Goal: Information Seeking & Learning: Compare options

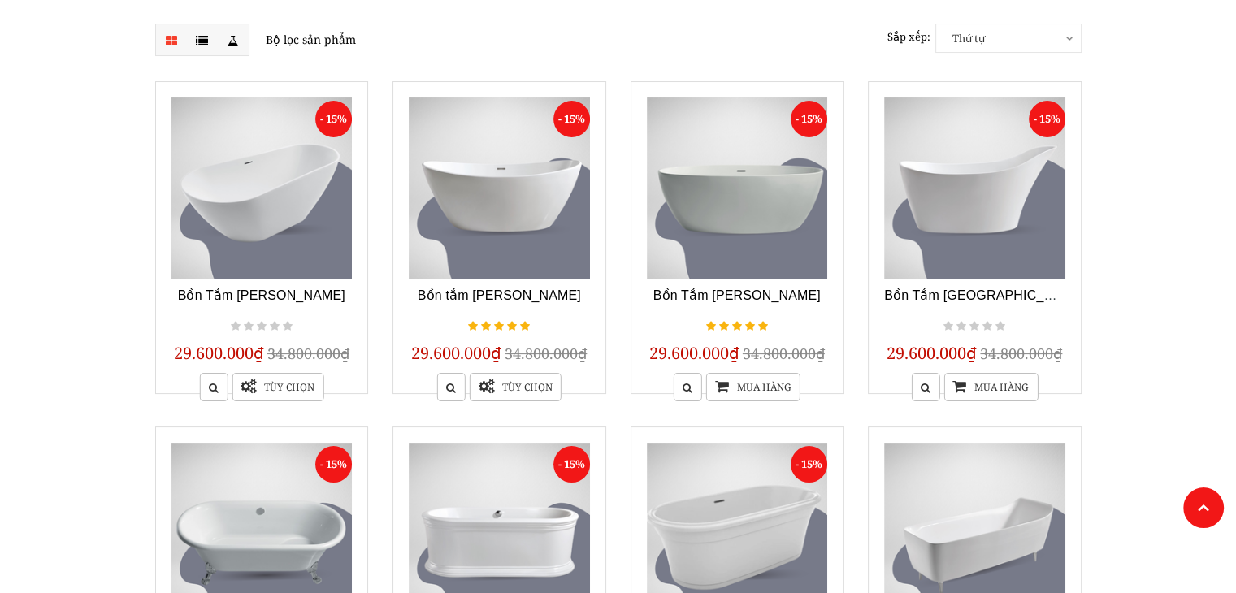
scroll to position [244, 0]
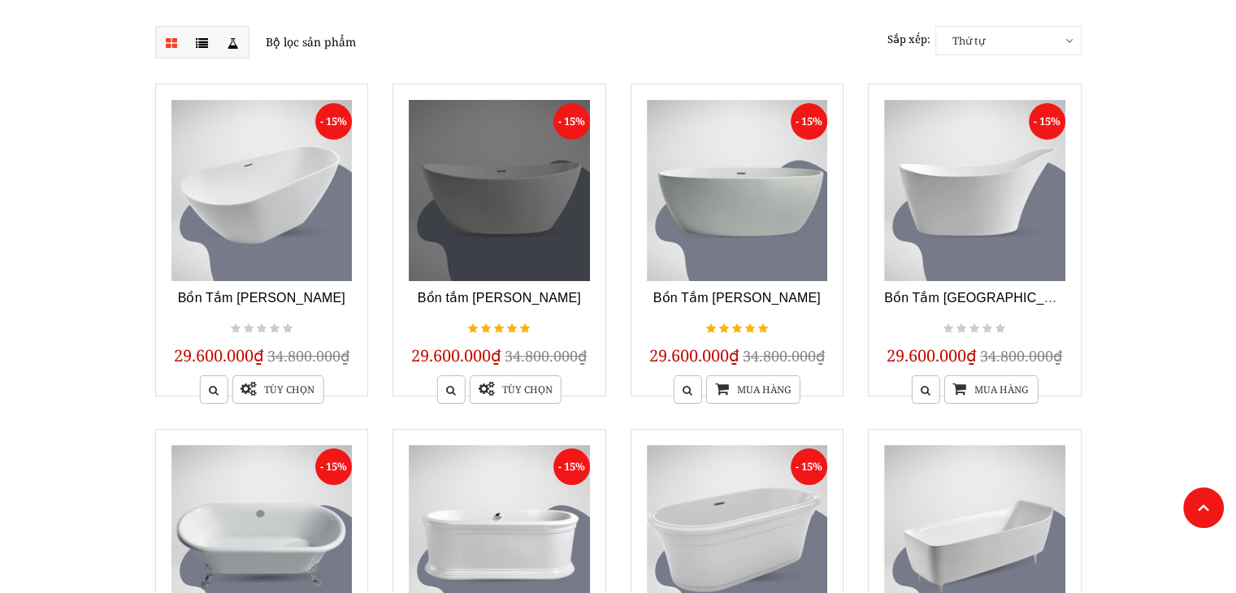
click at [504, 213] on link at bounding box center [499, 190] width 181 height 181
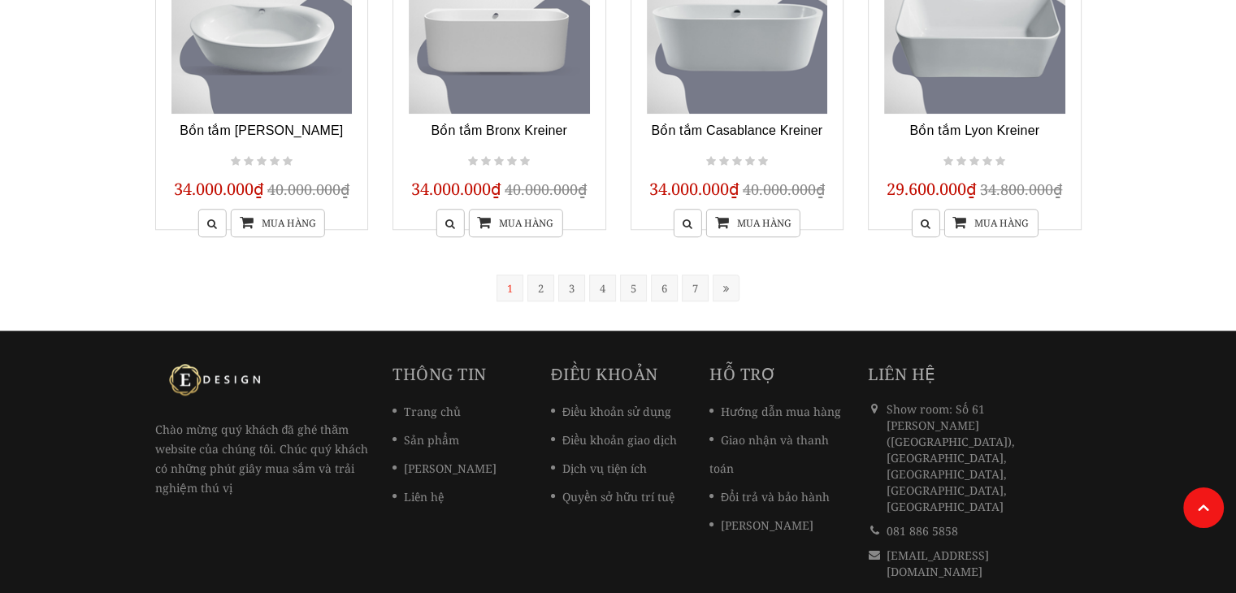
scroll to position [1463, 0]
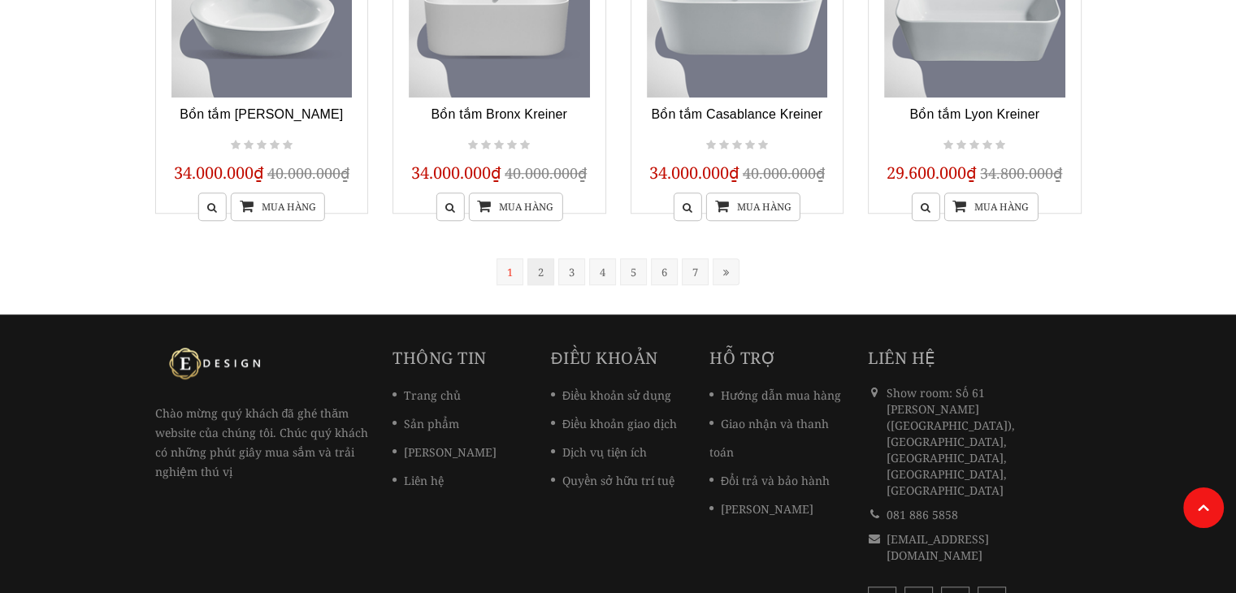
click at [539, 268] on link "2" at bounding box center [540, 271] width 27 height 27
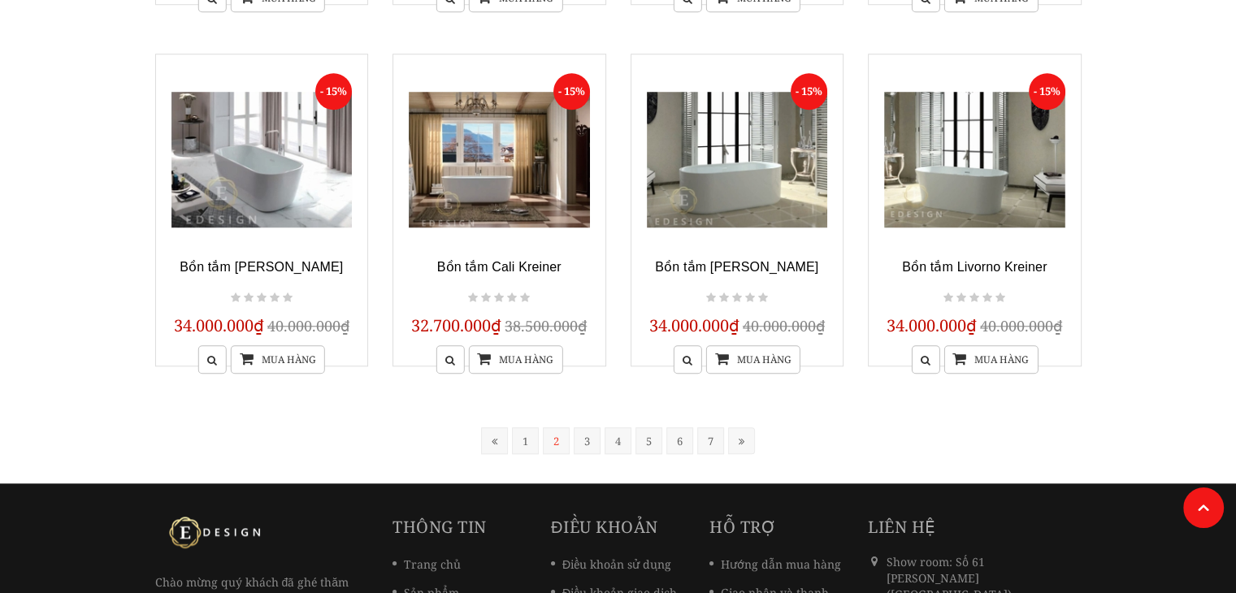
scroll to position [1384, 0]
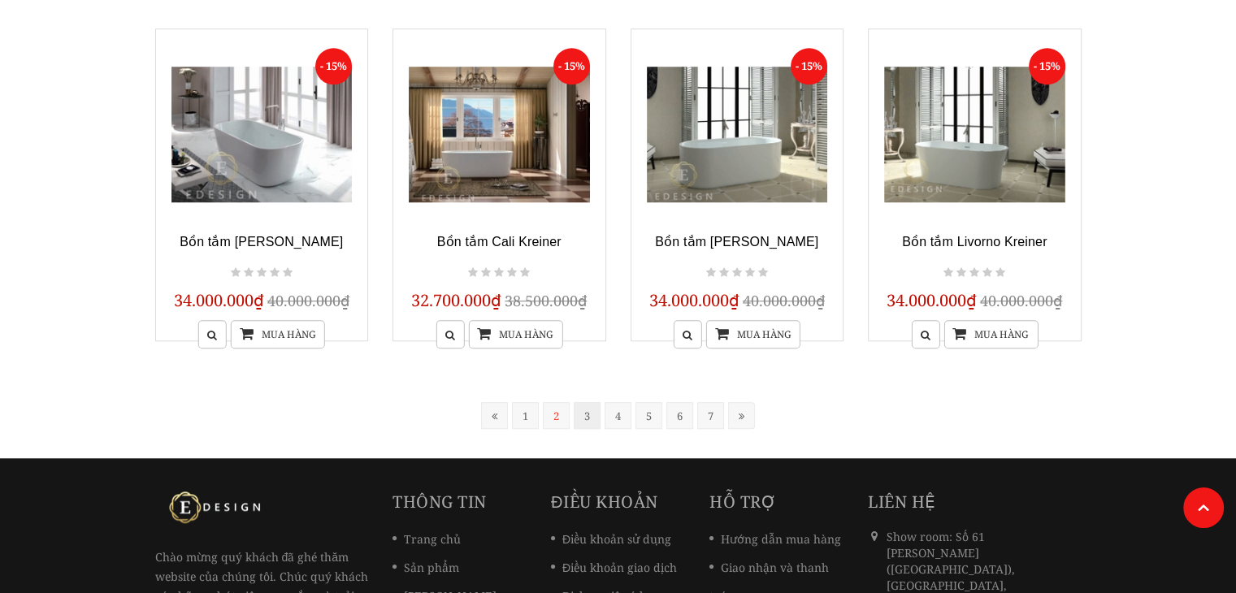
click at [588, 416] on link "3" at bounding box center [587, 415] width 27 height 27
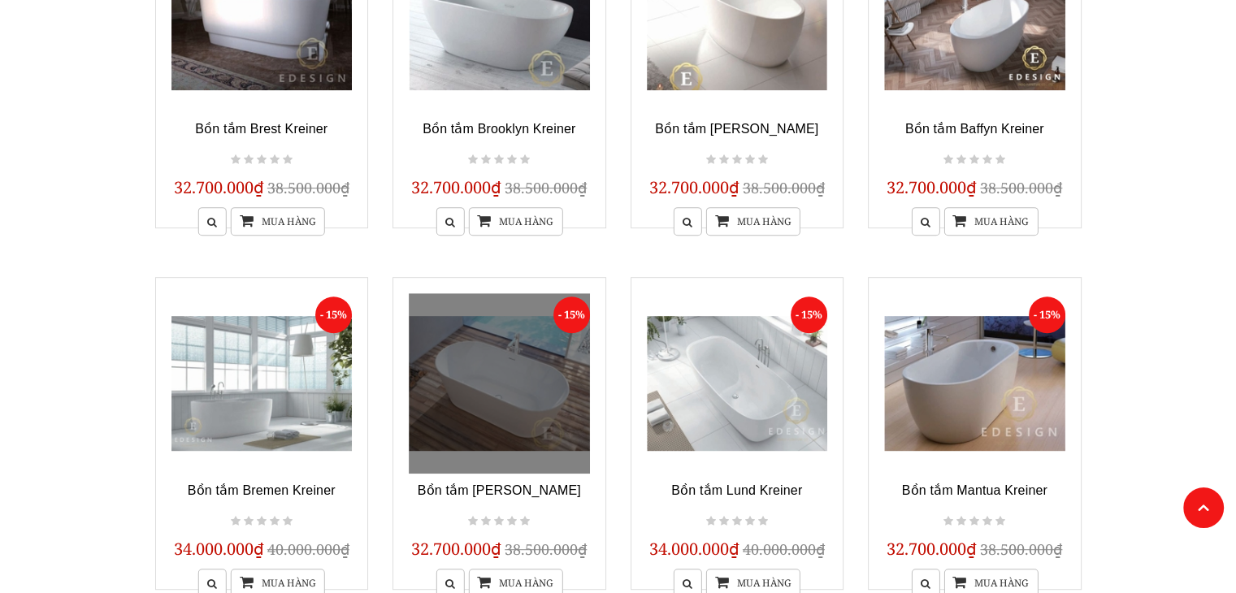
scroll to position [652, 0]
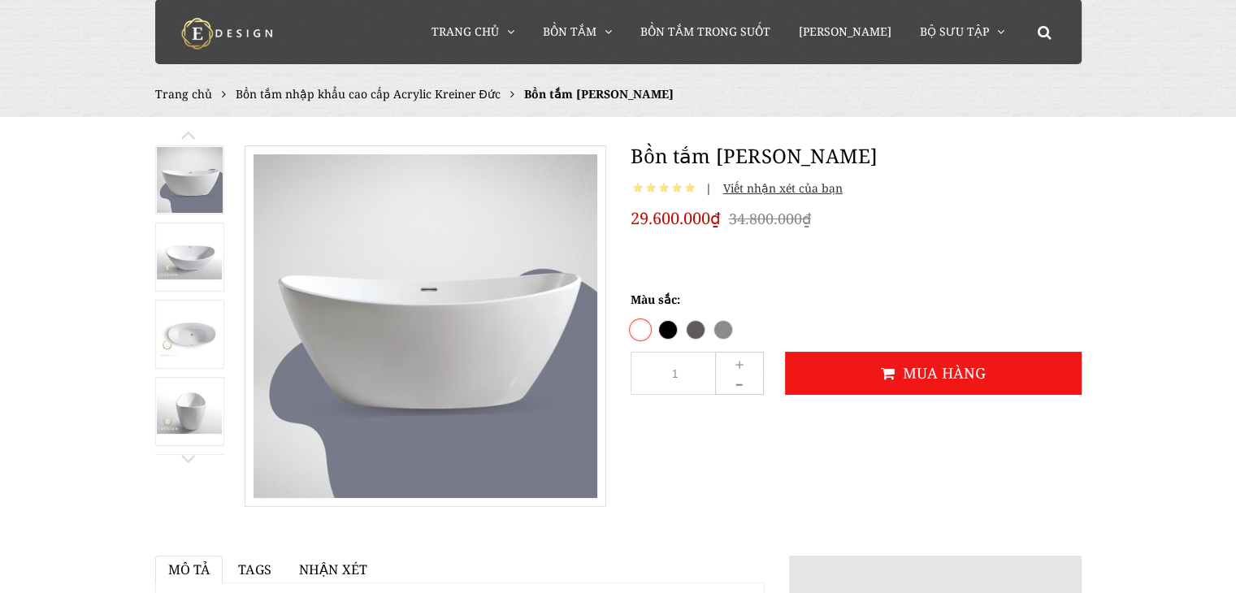
scroll to position [50, 0]
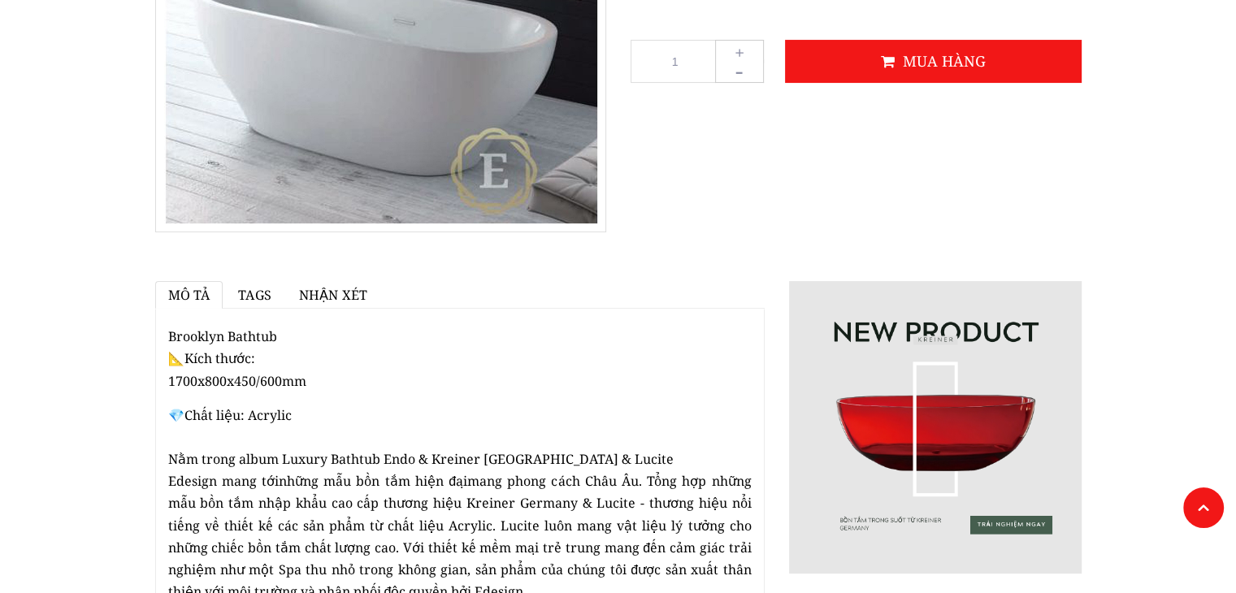
scroll to position [315, 0]
